Goal: Check status: Check status

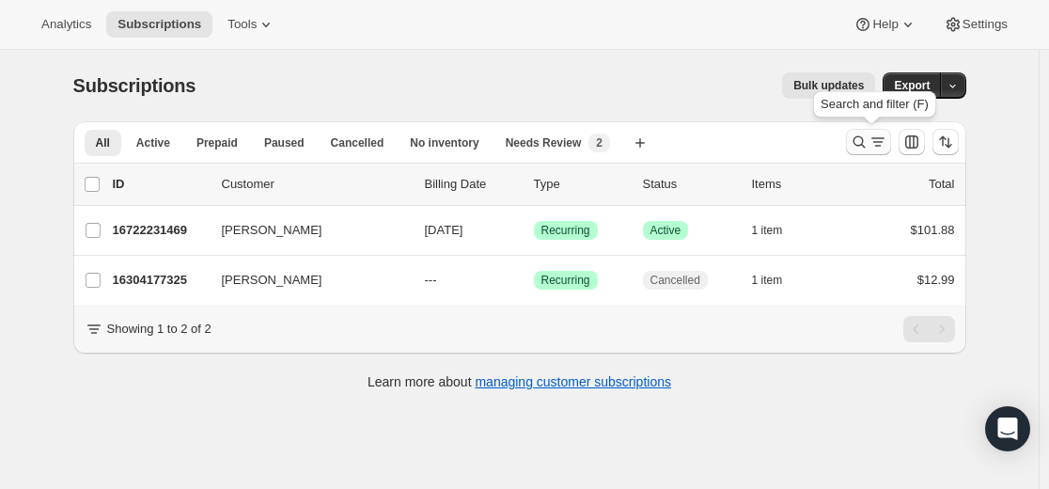
click at [873, 136] on icon "Search and filter results" at bounding box center [878, 142] width 19 height 19
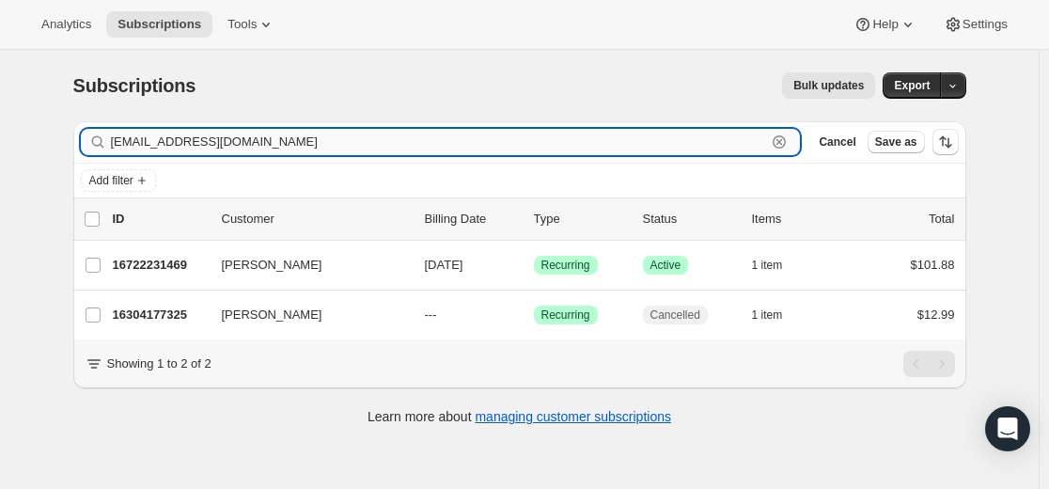
click at [645, 150] on input "melissadbaxter@yahoo.com" at bounding box center [439, 142] width 656 height 26
paste input "schulte.doris@gmx.de"
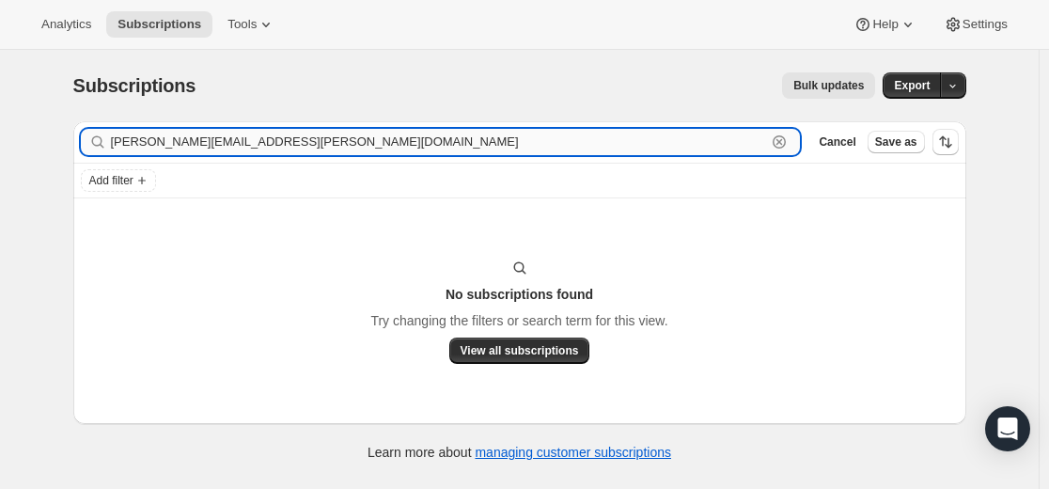
click at [731, 144] on input "schulte.doris@gmx.de" at bounding box center [439, 142] width 656 height 26
click at [731, 143] on input "schulte.doris@gmx.de" at bounding box center [439, 142] width 656 height 26
paste input "18804736173"
type input "18804736173"
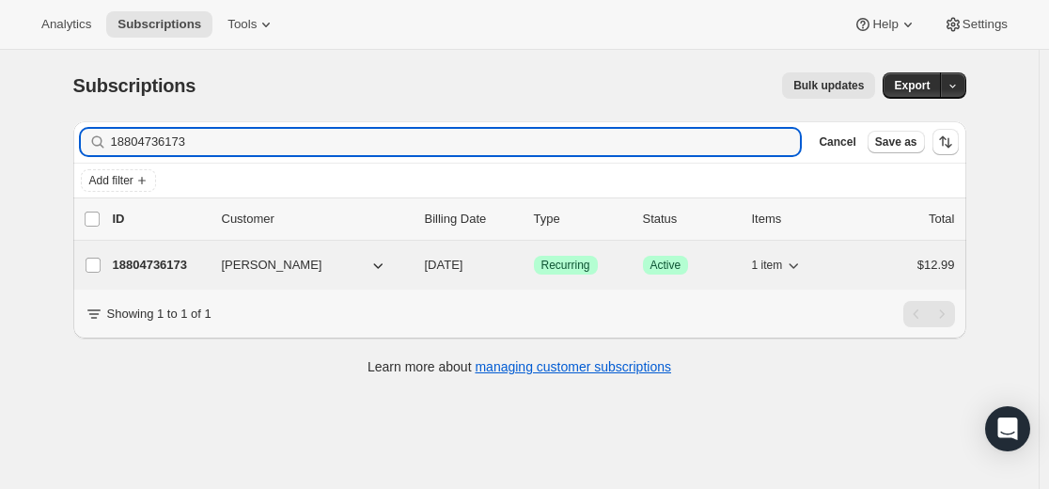
click at [172, 265] on p "18804736173" at bounding box center [160, 265] width 94 height 19
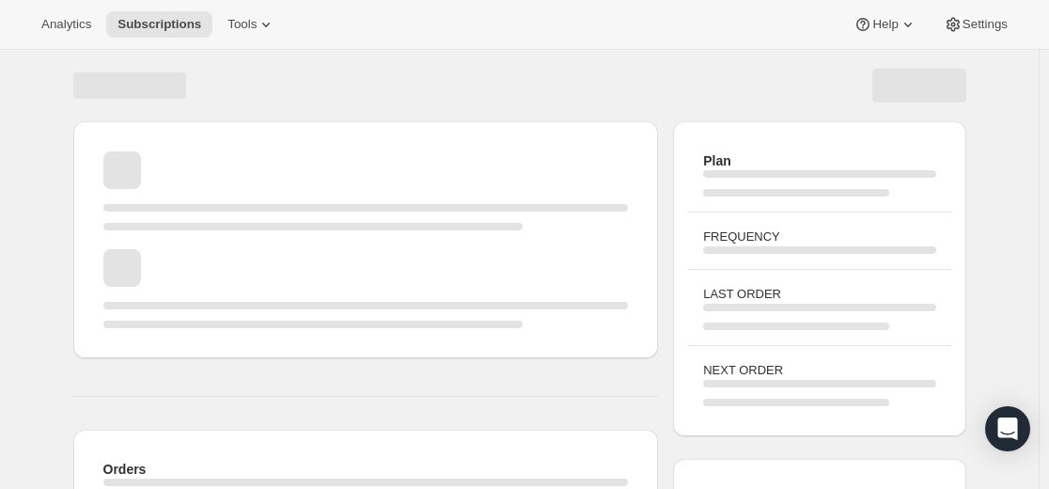
click at [54, 305] on div "Orders Plan FREQUENCY LAST ORDER NEXT ORDER Customer CONTACT INFORMATION SHIPPI…" at bounding box center [519, 450] width 1039 height 800
